Goal: Information Seeking & Learning: Learn about a topic

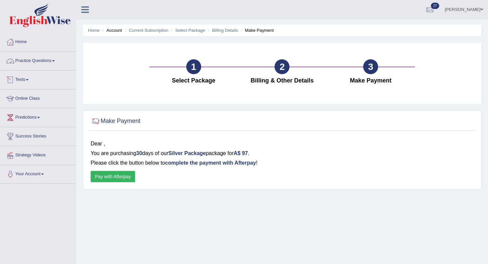
click at [33, 68] on li "Practice Questions Speaking Practice Read Aloud Repeat Sentence Describe Image …" at bounding box center [38, 61] width 76 height 19
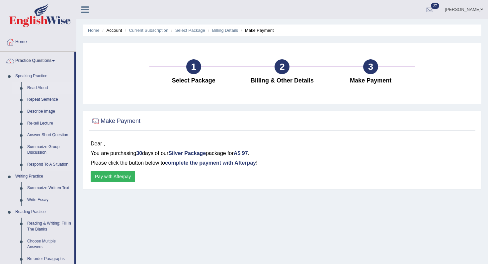
click at [41, 90] on link "Read Aloud" at bounding box center [49, 88] width 50 height 12
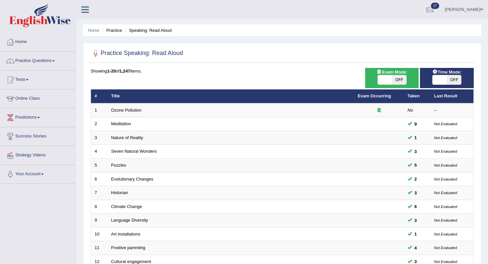
click at [115, 31] on li "Practice" at bounding box center [110, 30] width 21 height 6
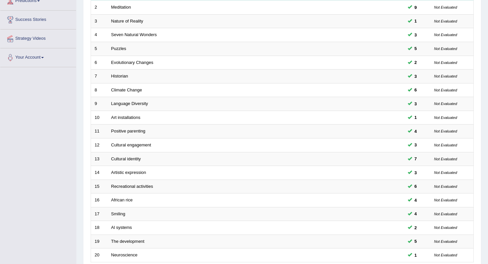
scroll to position [175, 0]
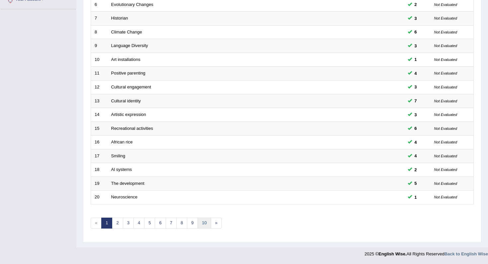
click at [201, 223] on link "10" at bounding box center [203, 223] width 13 height 11
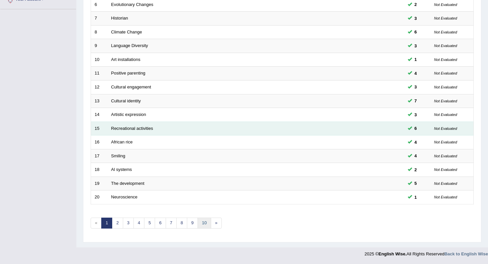
scroll to position [0, 0]
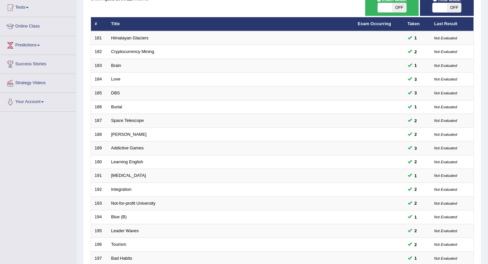
scroll to position [175, 0]
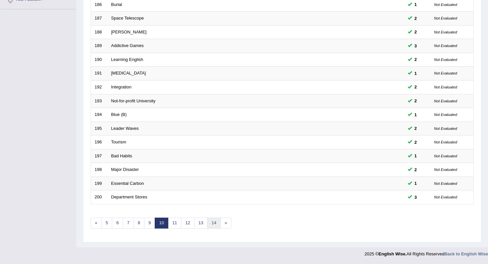
click at [214, 228] on link "14" at bounding box center [213, 223] width 13 height 11
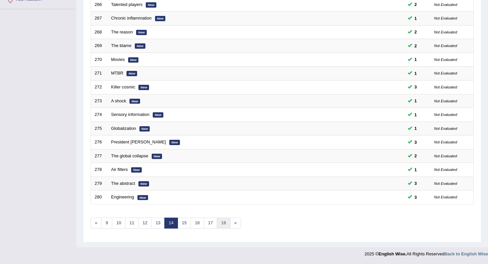
click at [221, 225] on link "18" at bounding box center [223, 223] width 13 height 11
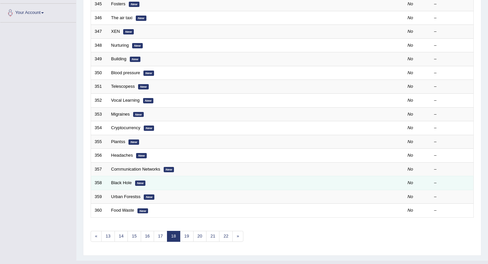
scroll to position [169, 0]
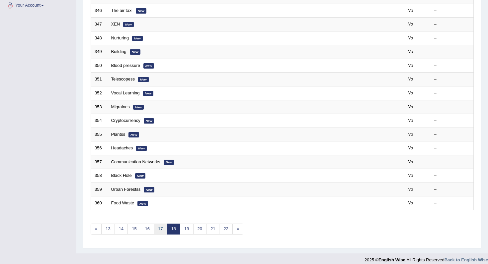
click at [164, 231] on link "17" at bounding box center [160, 229] width 13 height 11
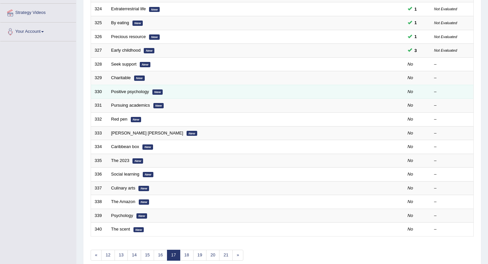
scroll to position [131, 0]
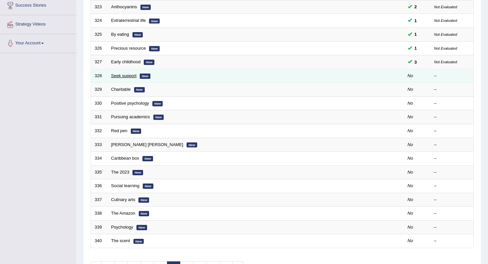
click at [127, 78] on link "Seek support" at bounding box center [124, 75] width 26 height 5
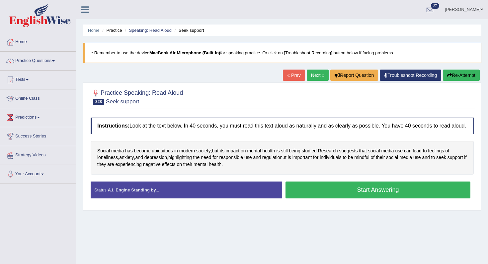
click at [301, 189] on button "Start Answering" at bounding box center [377, 190] width 185 height 17
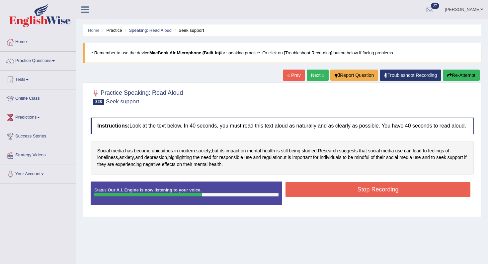
click at [311, 192] on button "Stop Recording" at bounding box center [377, 189] width 185 height 15
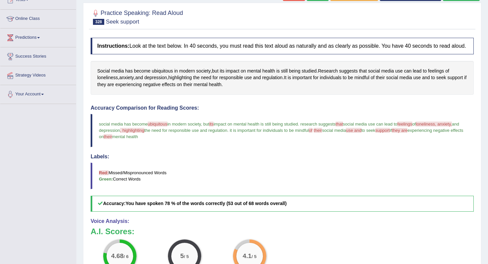
scroll to position [52, 0]
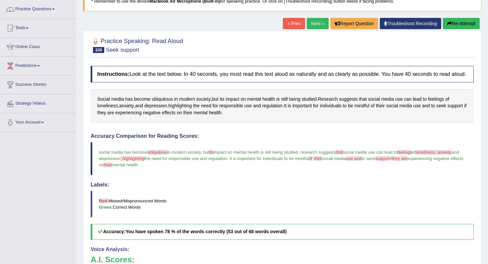
click at [311, 26] on link "Next »" at bounding box center [317, 23] width 22 height 11
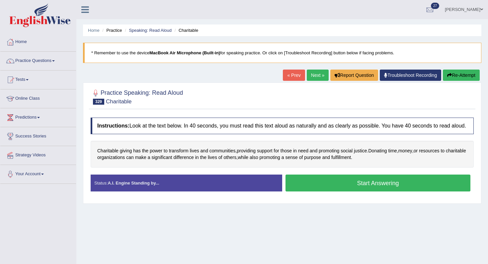
click at [297, 186] on button "Start Answering" at bounding box center [377, 183] width 185 height 17
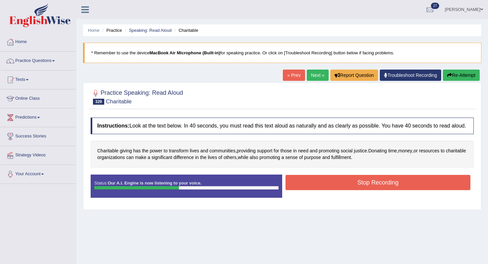
click at [297, 186] on button "Stop Recording" at bounding box center [377, 182] width 185 height 15
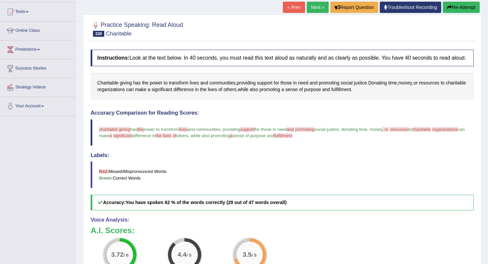
scroll to position [46, 0]
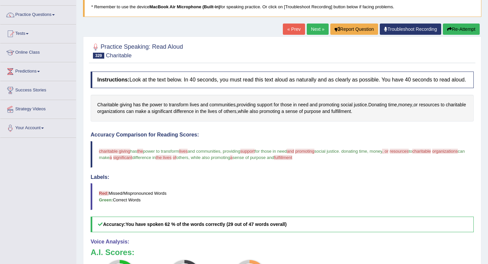
click at [315, 35] on div "« Prev Next » Report Question Troubleshoot Recording Re-Attempt" at bounding box center [382, 30] width 198 height 13
click at [306, 27] on link "Next »" at bounding box center [317, 29] width 22 height 11
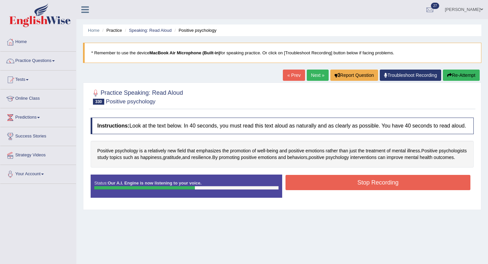
click at [295, 190] on button "Stop Recording" at bounding box center [377, 182] width 185 height 15
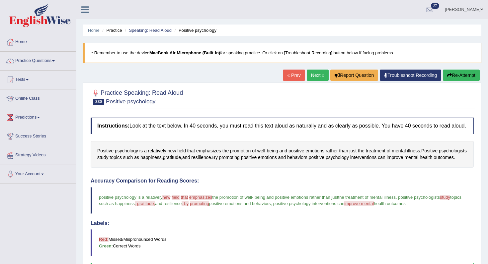
click at [456, 75] on button "Re-Attempt" at bounding box center [460, 75] width 37 height 11
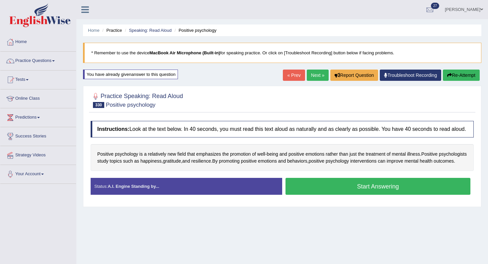
click at [357, 197] on div "Start Answering" at bounding box center [377, 187] width 191 height 19
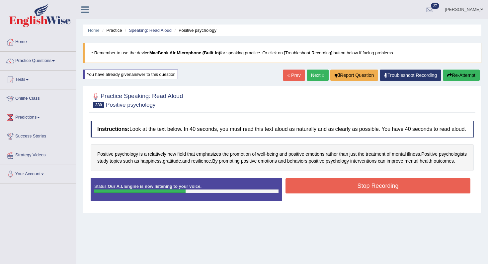
click at [357, 194] on button "Stop Recording" at bounding box center [377, 185] width 185 height 15
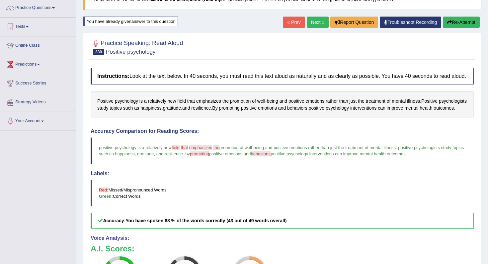
scroll to position [11, 0]
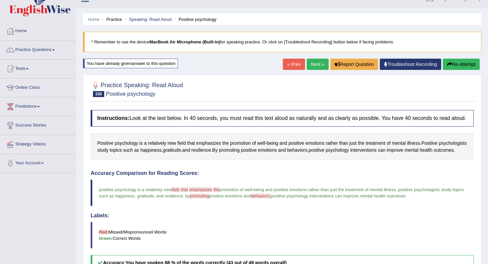
click at [310, 68] on link "Next »" at bounding box center [317, 64] width 22 height 11
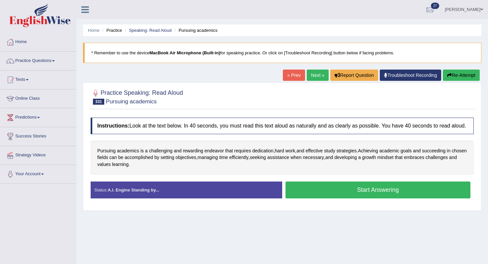
click at [317, 195] on button "Start Answering" at bounding box center [377, 190] width 185 height 17
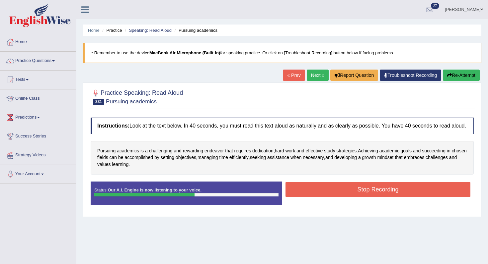
click at [317, 195] on button "Stop Recording" at bounding box center [377, 189] width 185 height 15
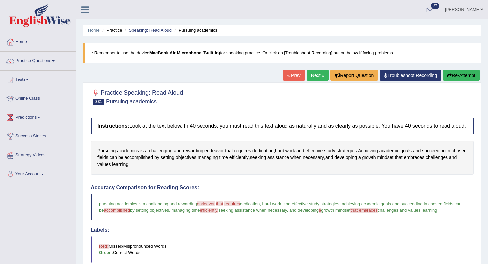
click at [306, 79] on link "Next »" at bounding box center [317, 75] width 22 height 11
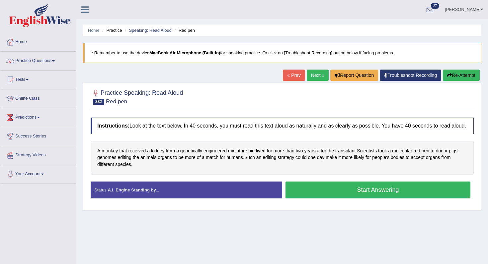
click at [318, 196] on button "Start Answering" at bounding box center [377, 190] width 185 height 17
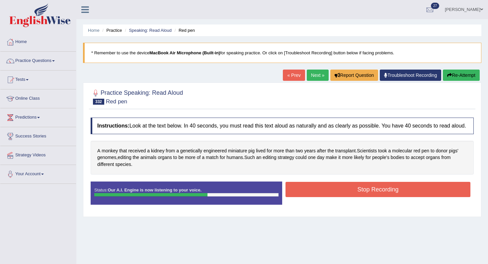
click at [318, 196] on button "Stop Recording" at bounding box center [377, 189] width 185 height 15
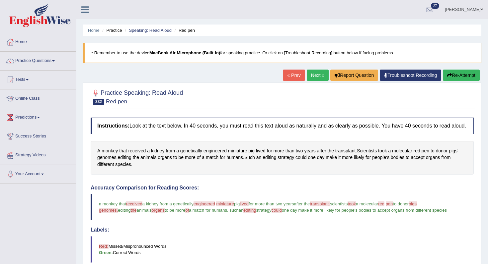
click at [312, 81] on div "« Prev Next » Report Question Troubleshoot Recording Re-Attempt" at bounding box center [382, 76] width 198 height 13
click at [314, 74] on link "Next »" at bounding box center [317, 75] width 22 height 11
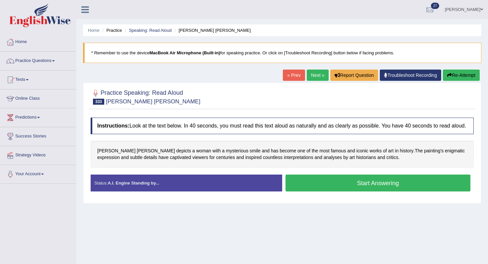
click at [323, 184] on button "Start Answering" at bounding box center [377, 183] width 185 height 17
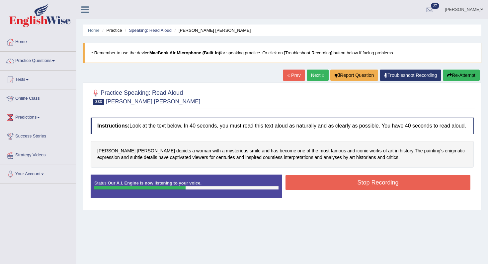
click at [323, 184] on button "Stop Recording" at bounding box center [377, 182] width 185 height 15
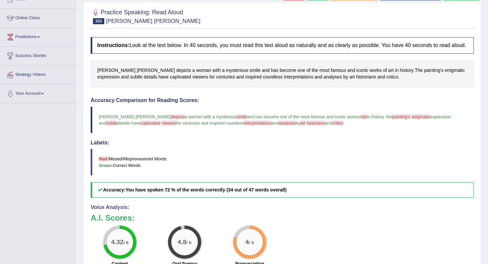
scroll to position [33, 0]
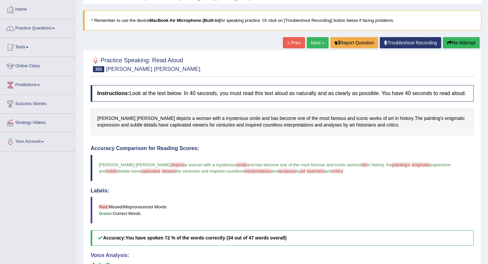
click at [314, 45] on link "Next »" at bounding box center [317, 42] width 22 height 11
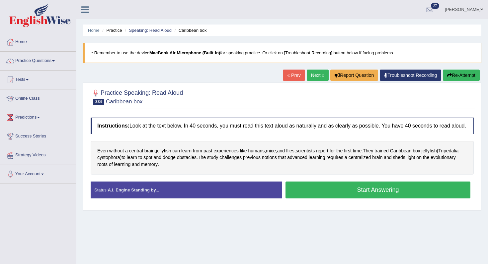
click at [338, 194] on button "Start Answering" at bounding box center [377, 190] width 185 height 17
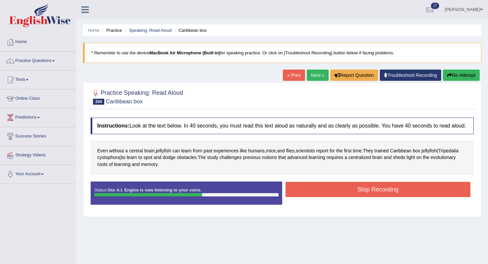
click at [348, 194] on button "Stop Recording" at bounding box center [377, 189] width 185 height 15
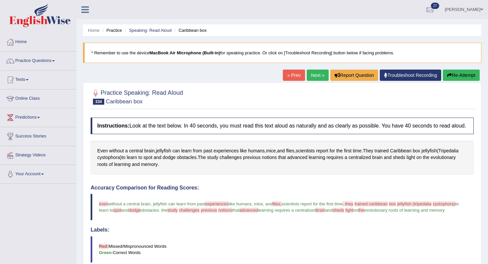
click at [315, 82] on div "« Prev Next » Report Question Troubleshoot Recording Re-Attempt" at bounding box center [382, 76] width 198 height 13
click at [315, 74] on link "Next »" at bounding box center [317, 75] width 22 height 11
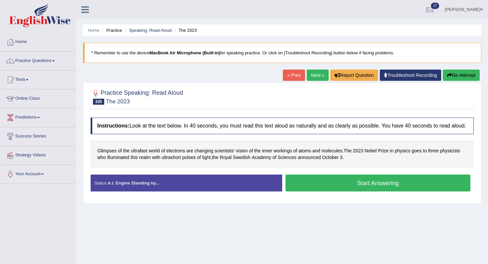
click at [336, 191] on button "Start Answering" at bounding box center [377, 183] width 185 height 17
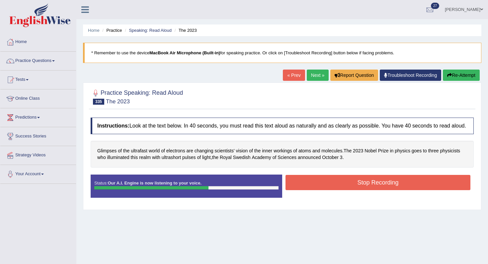
click at [336, 190] on button "Stop Recording" at bounding box center [377, 182] width 185 height 15
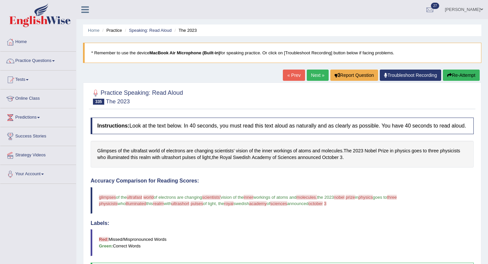
click at [444, 80] on button "Re-Attempt" at bounding box center [460, 75] width 37 height 11
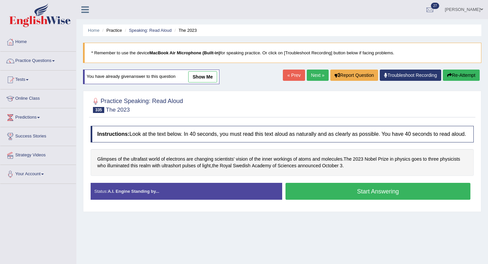
click at [366, 188] on div "Instructions: Look at the text below. In 40 seconds, you must read this text al…" at bounding box center [282, 166] width 386 height 86
click at [358, 198] on button "Start Answering" at bounding box center [377, 191] width 185 height 17
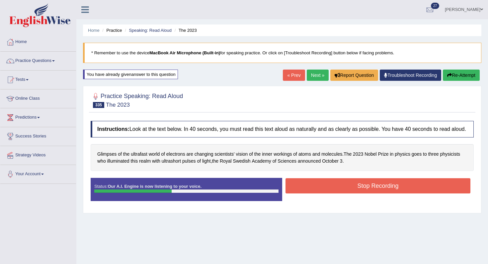
click at [358, 194] on button "Stop Recording" at bounding box center [377, 185] width 185 height 15
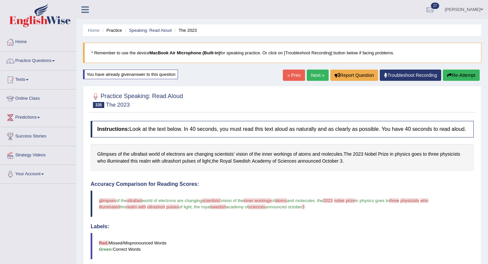
click at [311, 75] on link "Next »" at bounding box center [317, 75] width 22 height 11
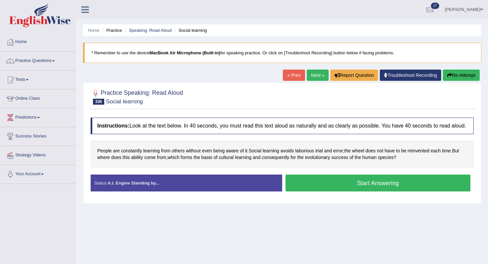
click at [315, 188] on button "Start Answering" at bounding box center [377, 183] width 185 height 17
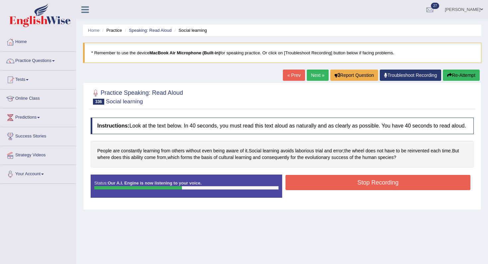
click at [315, 188] on button "Stop Recording" at bounding box center [377, 182] width 185 height 15
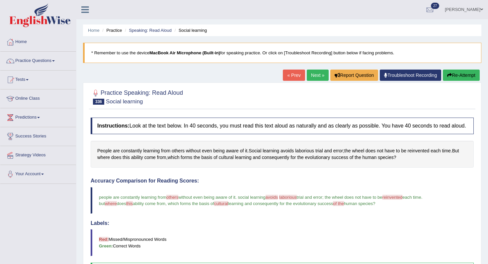
click at [315, 77] on link "Next »" at bounding box center [317, 75] width 22 height 11
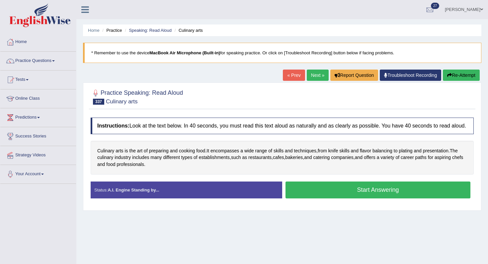
click at [341, 190] on button "Start Answering" at bounding box center [377, 190] width 185 height 17
click at [349, 192] on button "Start Answering" at bounding box center [377, 190] width 185 height 17
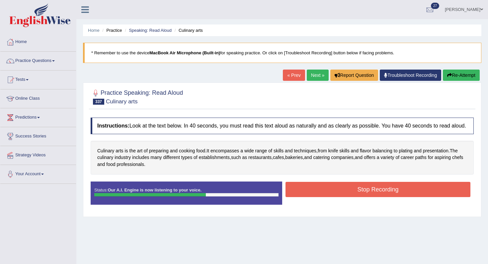
click at [349, 192] on button "Stop Recording" at bounding box center [377, 189] width 185 height 15
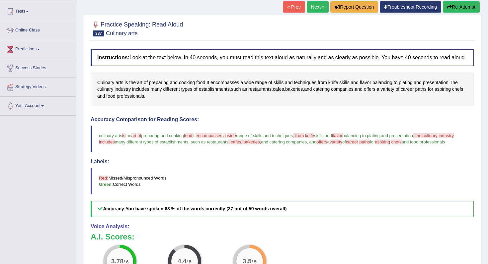
scroll to position [16, 0]
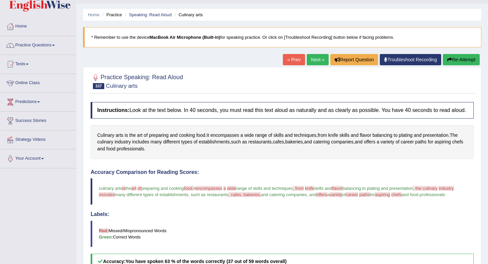
click at [291, 159] on div "Culinary arts is the art of preparing and cooking food . It encompasses a wide …" at bounding box center [282, 142] width 383 height 34
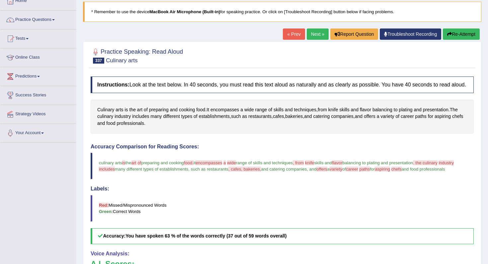
scroll to position [0, 0]
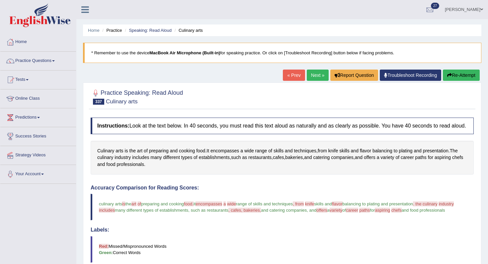
click at [312, 74] on link "Next »" at bounding box center [317, 75] width 22 height 11
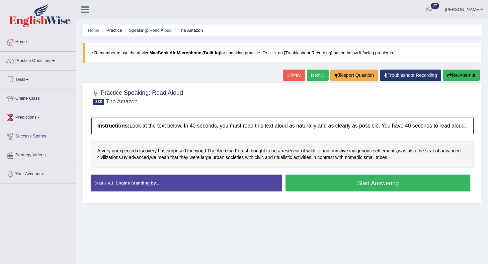
click at [338, 191] on button "Start Answering" at bounding box center [377, 183] width 185 height 17
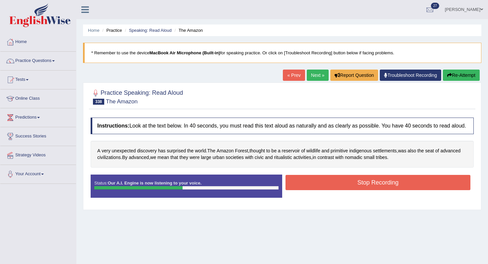
click at [341, 190] on button "Stop Recording" at bounding box center [377, 182] width 185 height 15
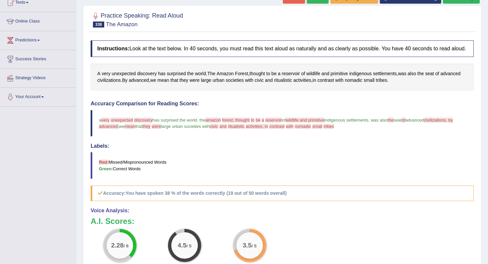
scroll to position [44, 0]
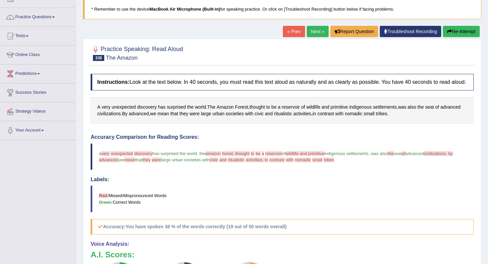
click at [311, 35] on link "Next »" at bounding box center [317, 31] width 22 height 11
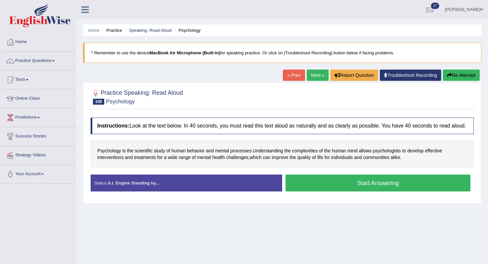
click at [336, 187] on button "Start Answering" at bounding box center [377, 183] width 185 height 17
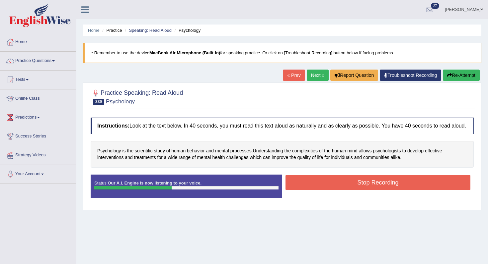
click at [336, 187] on button "Stop Recording" at bounding box center [377, 182] width 185 height 15
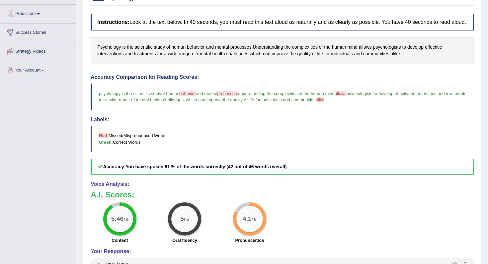
scroll to position [56, 0]
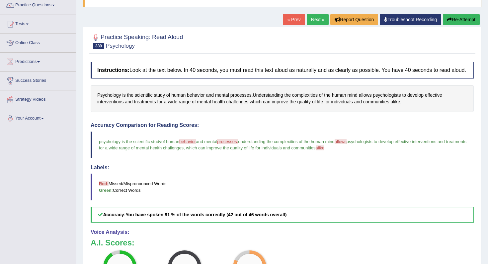
click at [310, 25] on div "« Prev Next » Report Question Troubleshoot Recording Re-Attempt" at bounding box center [382, 20] width 198 height 13
click at [314, 22] on link "Next »" at bounding box center [317, 19] width 22 height 11
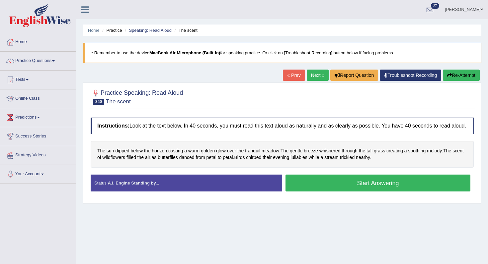
click at [328, 190] on button "Start Answering" at bounding box center [377, 183] width 185 height 17
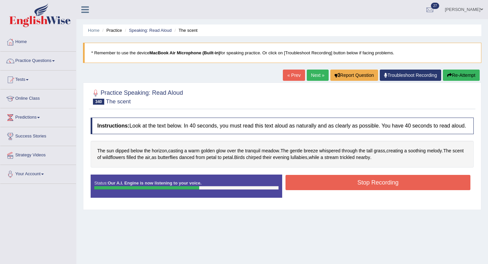
click at [328, 190] on button "Stop Recording" at bounding box center [377, 182] width 185 height 15
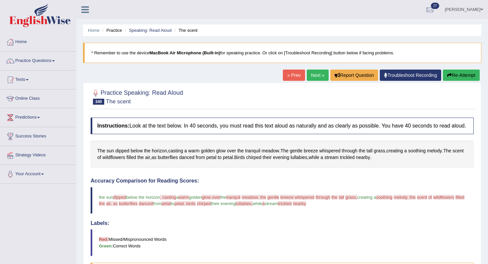
click at [315, 76] on link "Next »" at bounding box center [317, 75] width 22 height 11
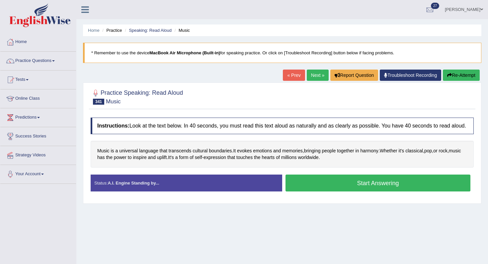
click at [340, 190] on button "Start Answering" at bounding box center [377, 183] width 185 height 17
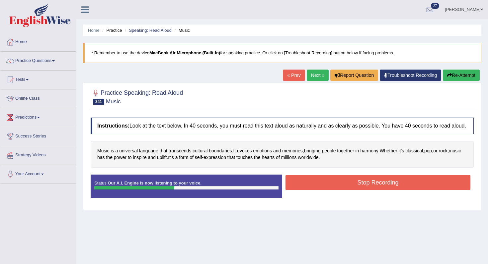
click at [340, 190] on button "Stop Recording" at bounding box center [377, 182] width 185 height 15
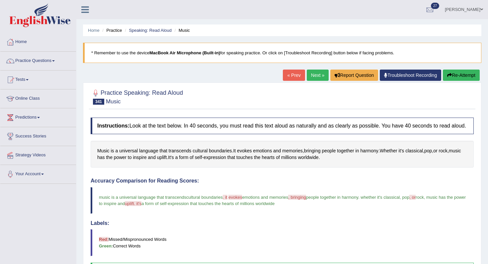
click at [309, 84] on div "Practice Speaking: Read Aloud 341 Music Instructions: Look at the text below. I…" at bounding box center [282, 248] width 398 height 330
click at [310, 80] on link "Next »" at bounding box center [317, 75] width 22 height 11
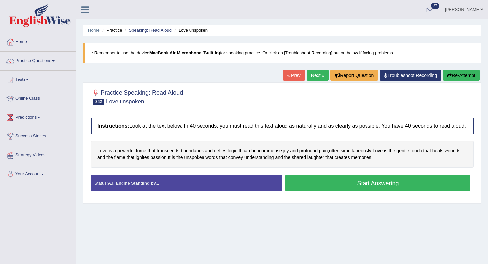
click at [343, 190] on button "Start Answering" at bounding box center [377, 183] width 185 height 17
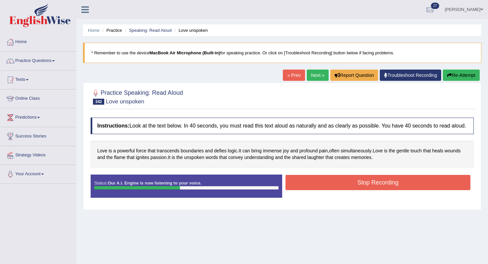
click at [350, 190] on button "Stop Recording" at bounding box center [377, 182] width 185 height 15
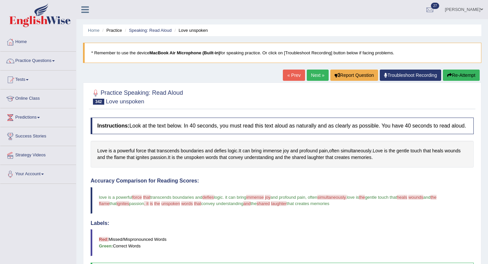
click at [309, 78] on link "Next »" at bounding box center [317, 75] width 22 height 11
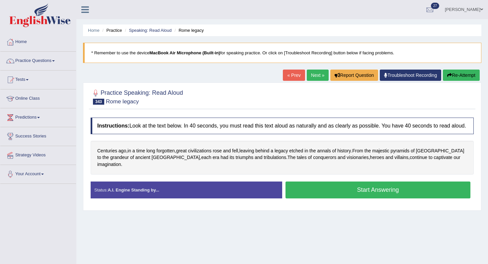
click at [327, 191] on button "Start Answering" at bounding box center [377, 190] width 185 height 17
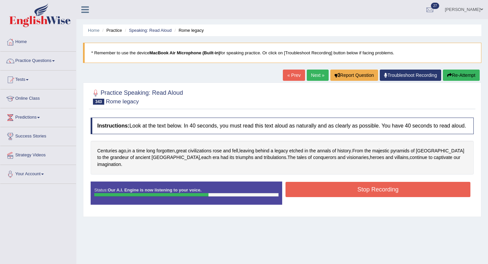
click at [337, 195] on button "Stop Recording" at bounding box center [377, 189] width 185 height 15
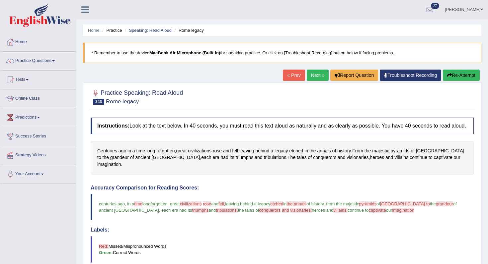
click at [460, 75] on button "Re-Attempt" at bounding box center [460, 75] width 37 height 11
